Goal: Navigation & Orientation: Find specific page/section

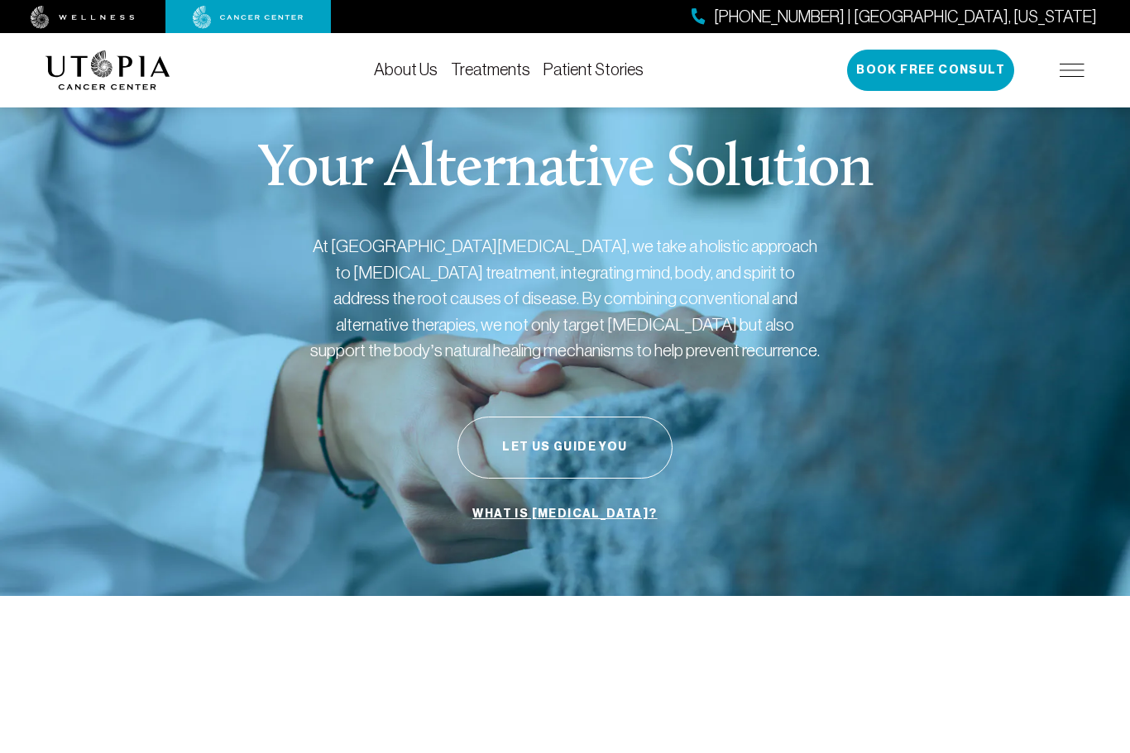
click at [407, 55] on div "About Us Treatments Patient Stories [PHONE_NUMBER] | [GEOGRAPHIC_DATA], [US_STA…" at bounding box center [564, 70] width 1039 height 74
click at [410, 75] on link "About Us" at bounding box center [406, 69] width 64 height 18
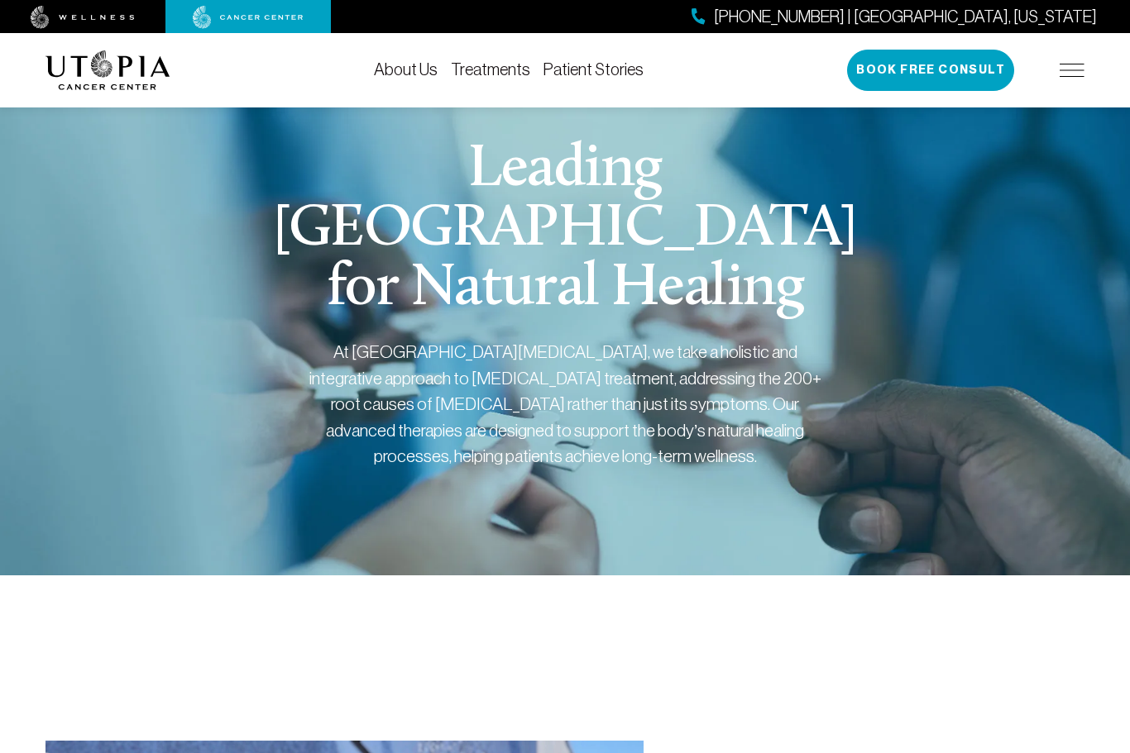
click at [420, 67] on link "About Us" at bounding box center [406, 69] width 64 height 18
click at [1076, 65] on img at bounding box center [1071, 70] width 25 height 13
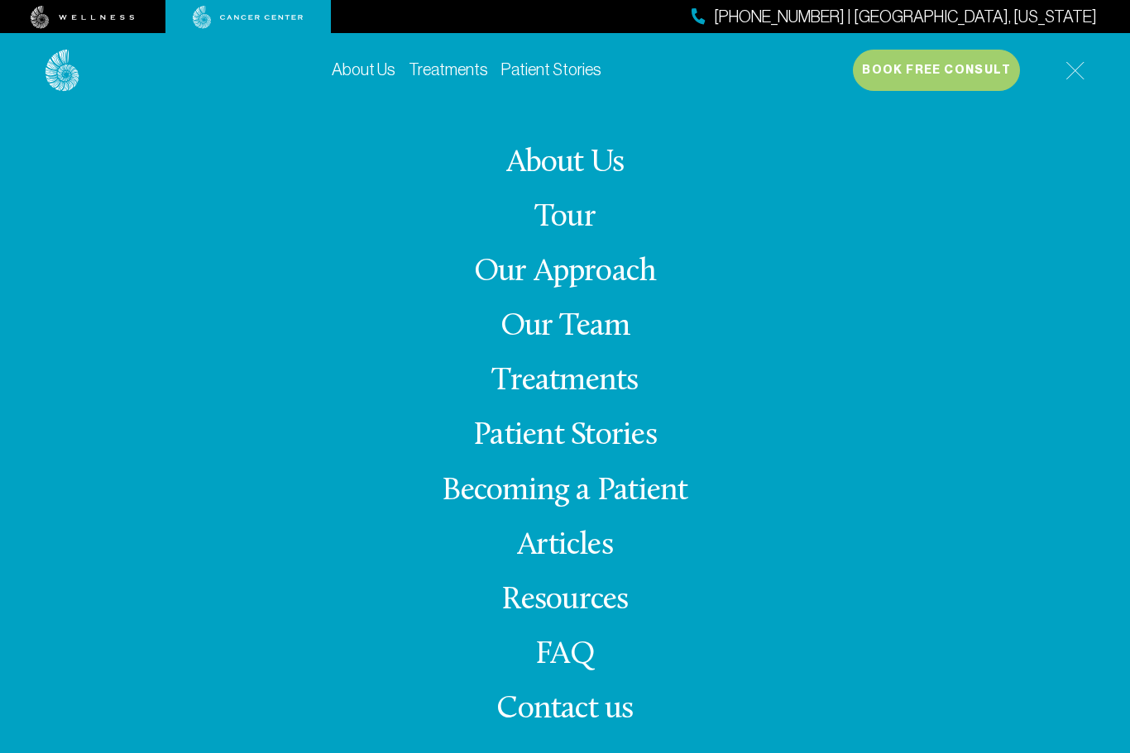
click at [601, 343] on link "Our Team" at bounding box center [565, 327] width 130 height 32
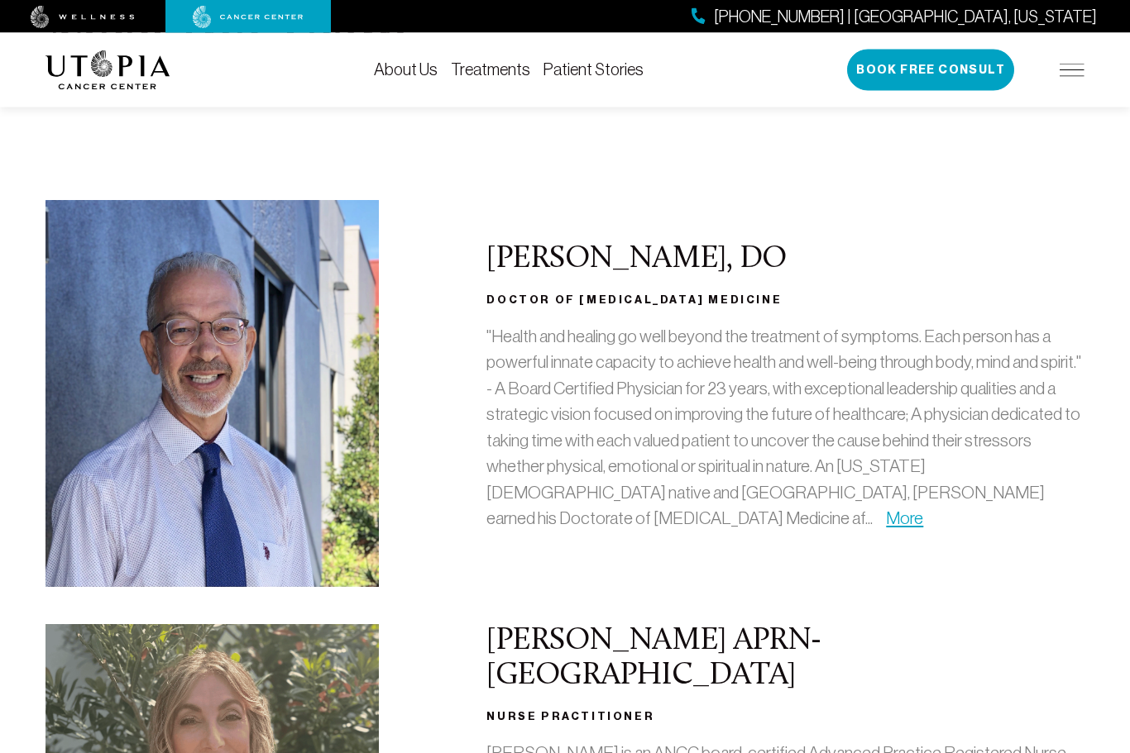
scroll to position [189, 0]
click at [762, 538] on div ""Health and healing go well beyond the treatment of symptoms. Each person has a…" at bounding box center [785, 434] width 598 height 222
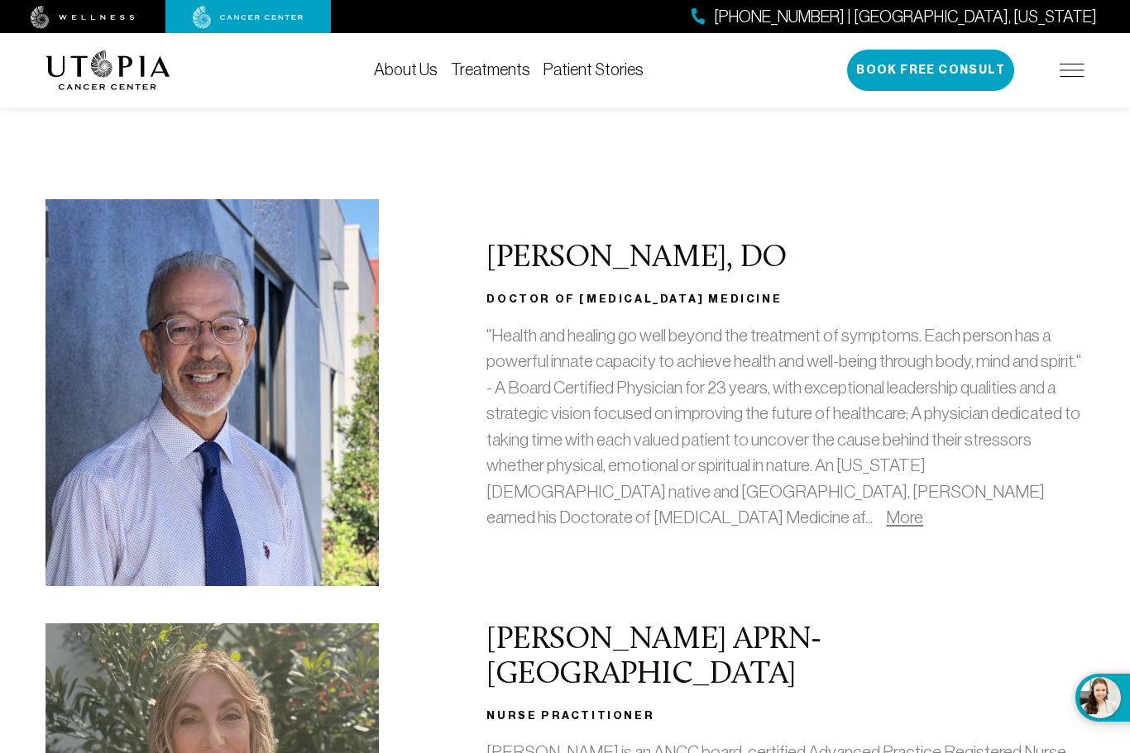
click at [886, 517] on link "More" at bounding box center [904, 517] width 37 height 19
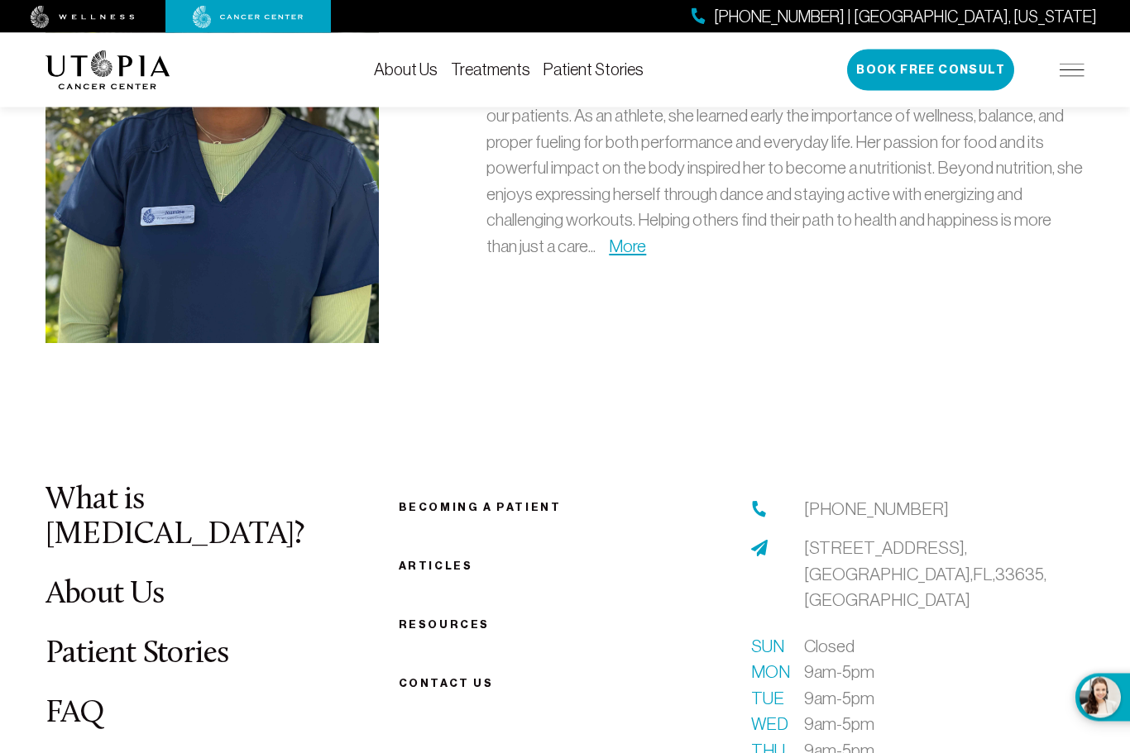
scroll to position [5254, 0]
